Goal: Browse casually: Explore the website without a specific task or goal

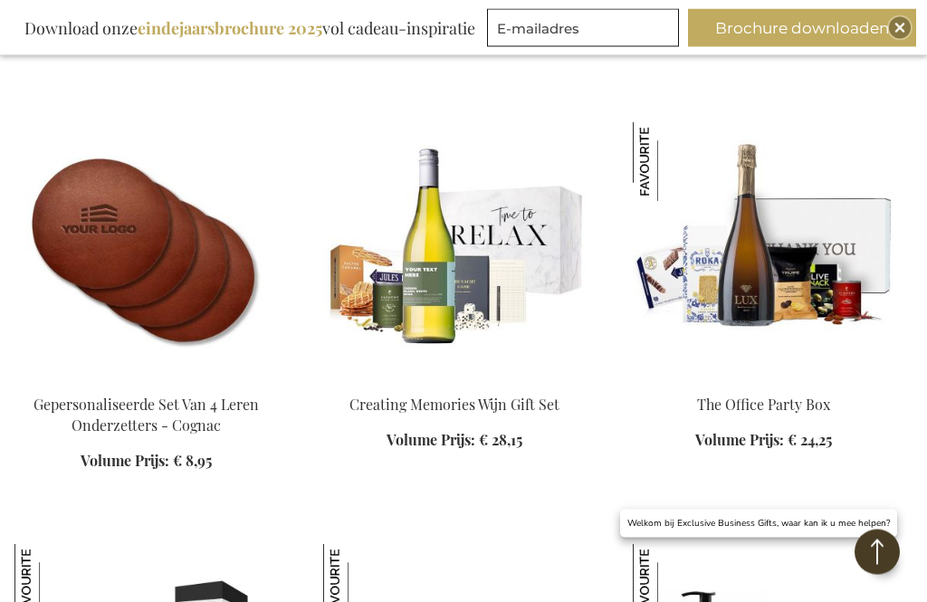
scroll to position [3024, 0]
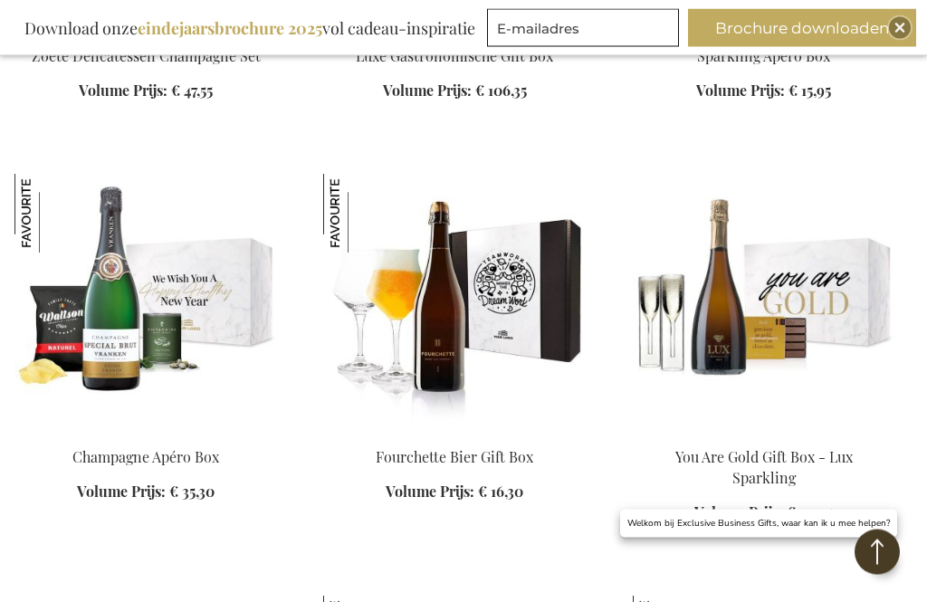
scroll to position [5095, 0]
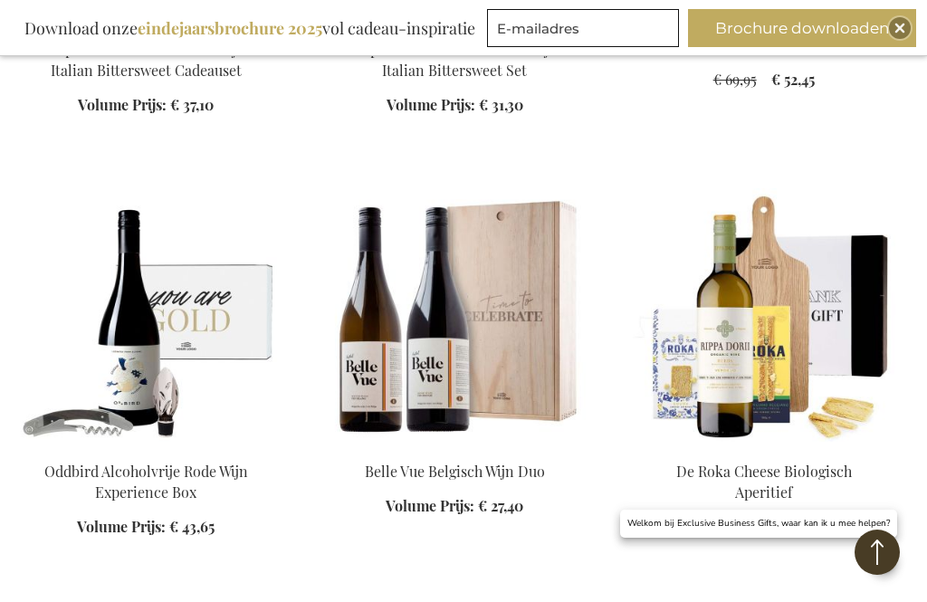
scroll to position [9472, 0]
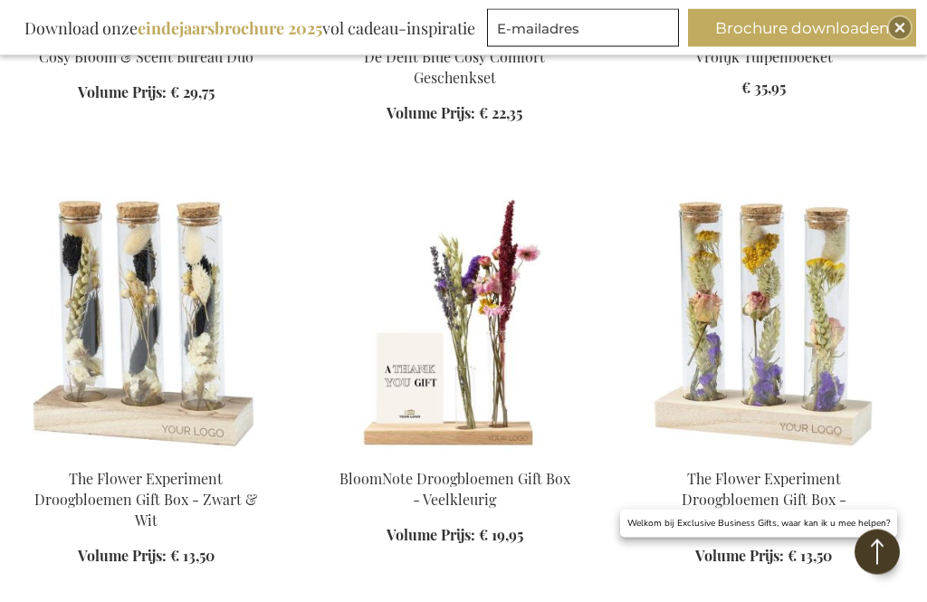
scroll to position [13722, 0]
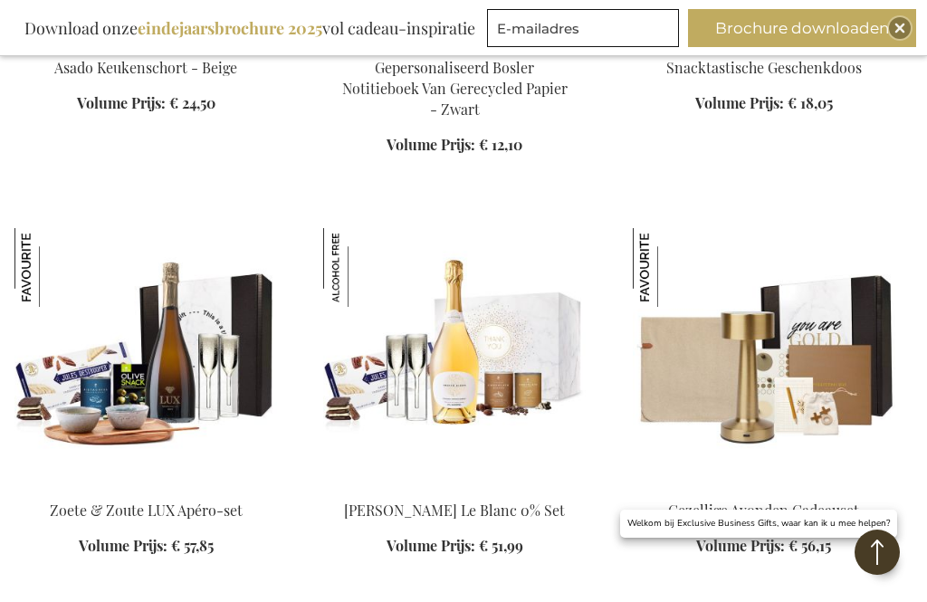
scroll to position [17653, 0]
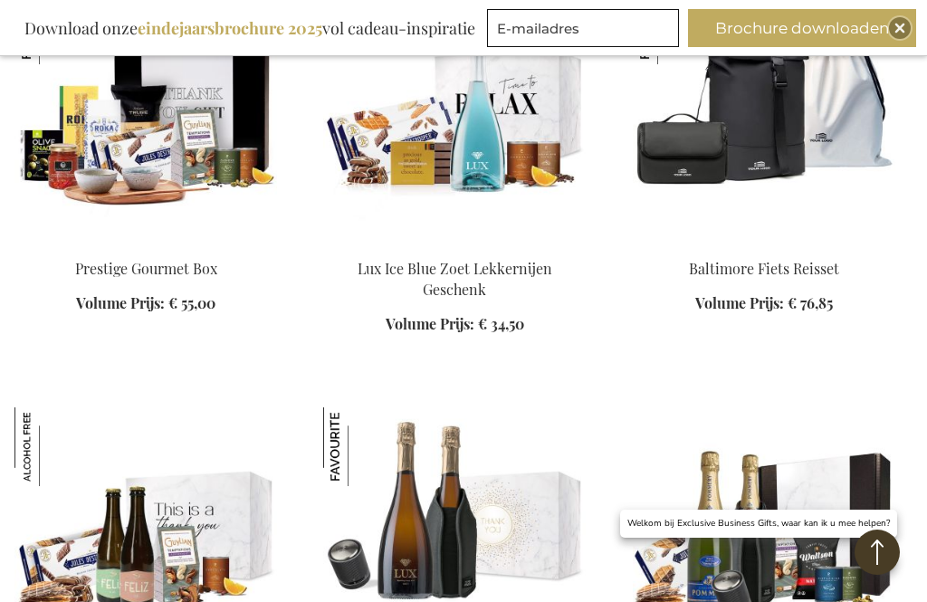
scroll to position [19644, 0]
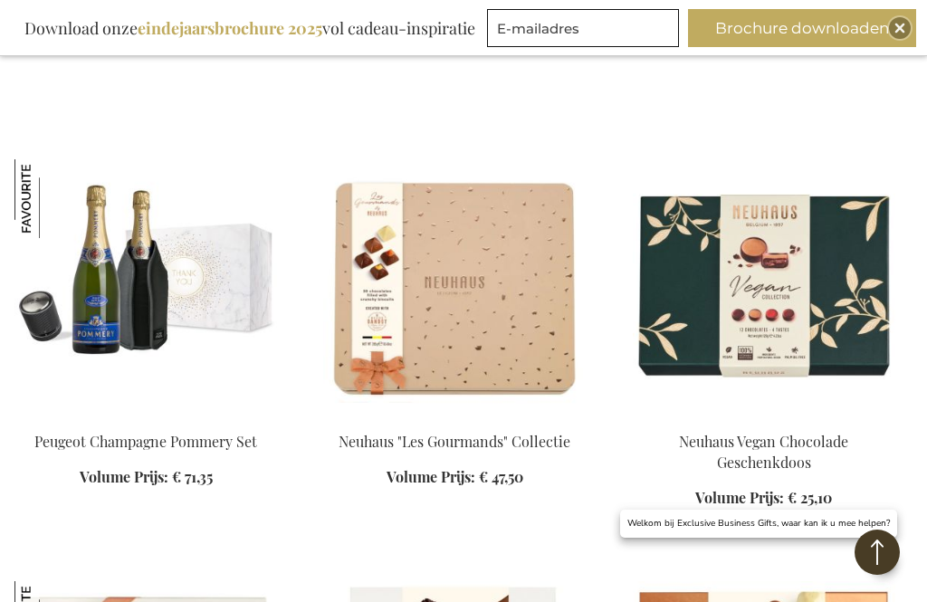
scroll to position [21473, 0]
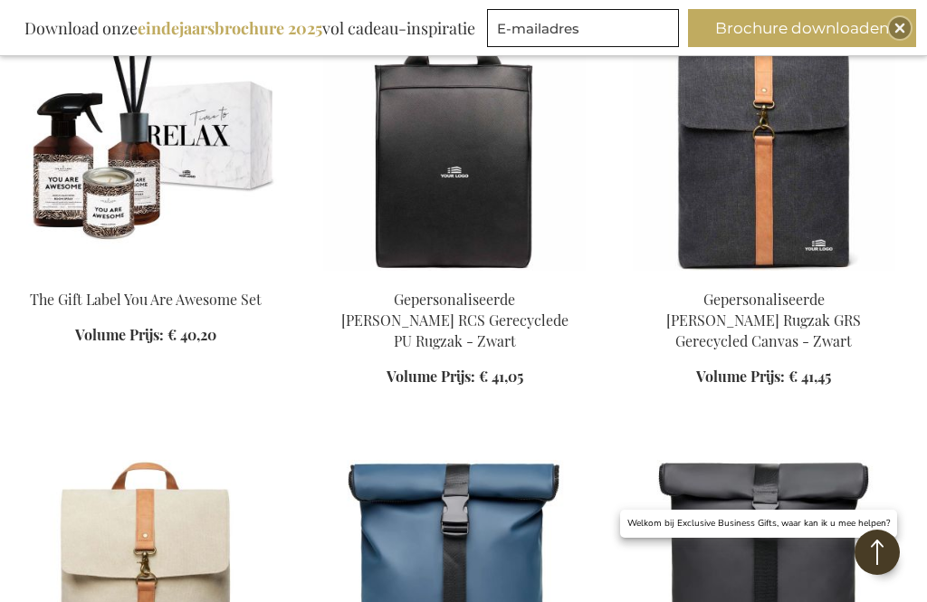
scroll to position [24726, 0]
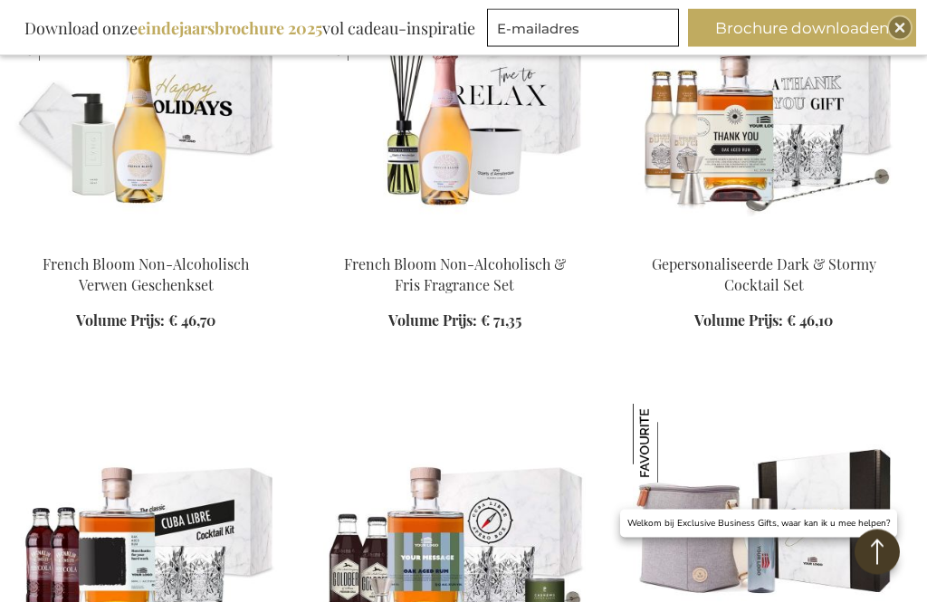
scroll to position [28403, 0]
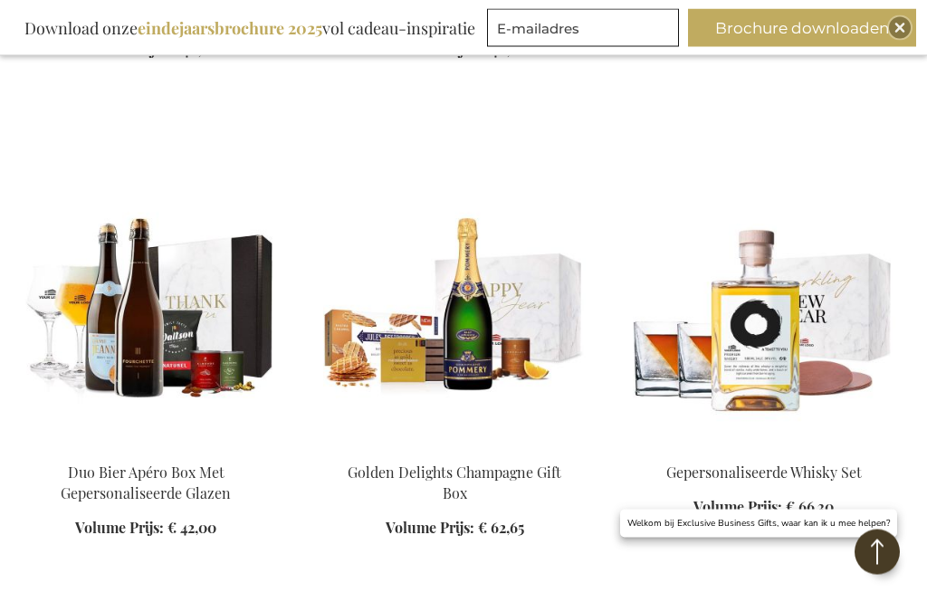
scroll to position [29086, 0]
